Goal: Download file/media

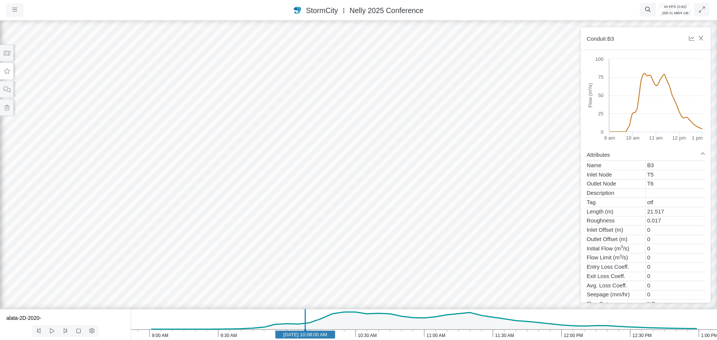
drag, startPoint x: 318, startPoint y: 196, endPoint x: 465, endPoint y: 190, distance: 147.2
click at [415, 138] on div at bounding box center [358, 179] width 717 height 321
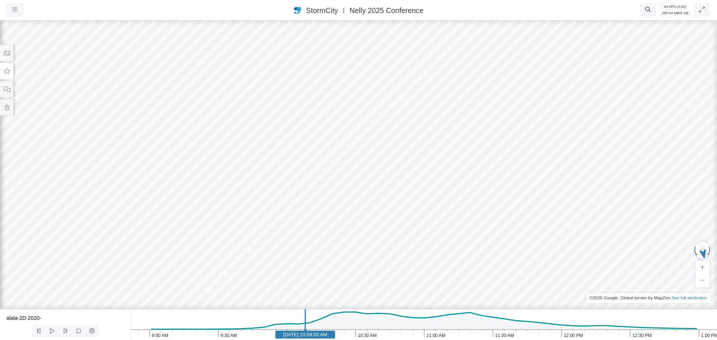
drag, startPoint x: 403, startPoint y: 143, endPoint x: 485, endPoint y: 191, distance: 95.1
click at [485, 191] on div at bounding box center [358, 179] width 717 height 321
drag, startPoint x: 454, startPoint y: 196, endPoint x: 436, endPoint y: 205, distance: 19.7
click at [436, 205] on div at bounding box center [358, 179] width 717 height 321
drag, startPoint x: 436, startPoint y: 205, endPoint x: 380, endPoint y: 217, distance: 57.0
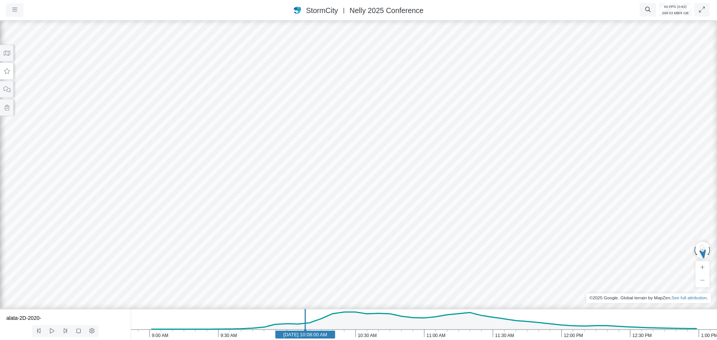
drag, startPoint x: 394, startPoint y: 209, endPoint x: 428, endPoint y: 192, distance: 37.6
drag, startPoint x: 479, startPoint y: 226, endPoint x: 422, endPoint y: 215, distance: 57.6
click at [422, 215] on div at bounding box center [358, 179] width 717 height 321
click at [189, 222] on div at bounding box center [358, 179] width 717 height 321
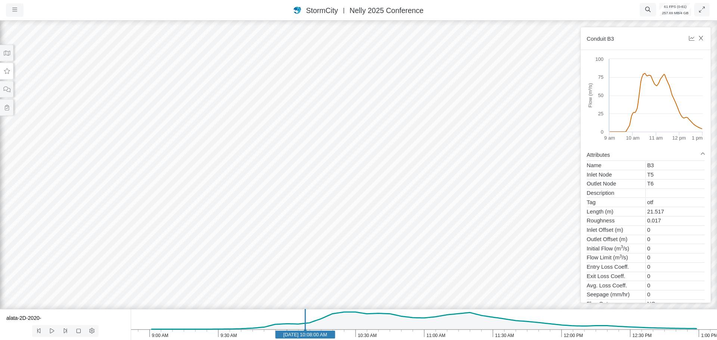
drag, startPoint x: 183, startPoint y: 239, endPoint x: 231, endPoint y: 224, distance: 50.9
drag, startPoint x: 199, startPoint y: 256, endPoint x: 316, endPoint y: 234, distance: 118.9
drag, startPoint x: 171, startPoint y: 258, endPoint x: 177, endPoint y: 261, distance: 7.2
click at [177, 261] on div at bounding box center [358, 179] width 717 height 321
drag, startPoint x: 361, startPoint y: 240, endPoint x: 322, endPoint y: 248, distance: 40.0
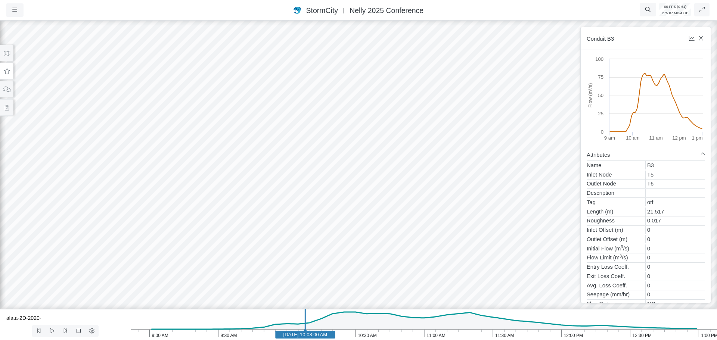
drag, startPoint x: 366, startPoint y: 238, endPoint x: 359, endPoint y: 215, distance: 24.1
drag, startPoint x: 348, startPoint y: 251, endPoint x: 352, endPoint y: 241, distance: 10.2
drag, startPoint x: 349, startPoint y: 271, endPoint x: 357, endPoint y: 276, distance: 9.4
drag, startPoint x: 347, startPoint y: 251, endPoint x: 357, endPoint y: 255, distance: 11.2
click at [12, 9] on button "button" at bounding box center [15, 9] width 18 height 13
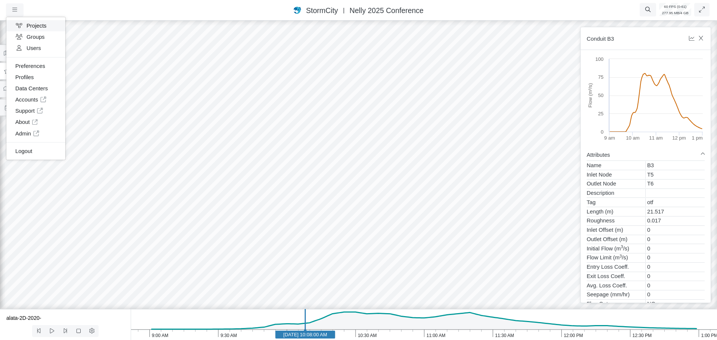
click at [35, 27] on link "Projects" at bounding box center [35, 25] width 59 height 11
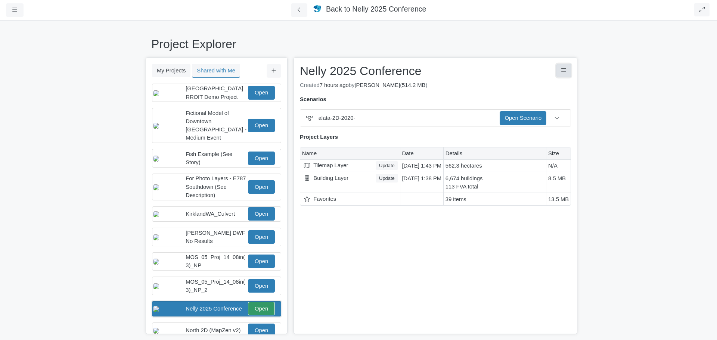
click at [565, 67] on button "Project Controls" at bounding box center [563, 70] width 15 height 13
click at [550, 86] on link "Download Project" at bounding box center [534, 86] width 72 height 11
click at [486, 89] on link "alata-2D-2020-.pcz" at bounding box center [511, 89] width 108 height 11
click at [469, 274] on div "× Nelly 2025 Conference Nelly 2025 Conference Save Cancel Nelly 2025 Conference…" at bounding box center [435, 196] width 284 height 277
